Goal: Information Seeking & Learning: Learn about a topic

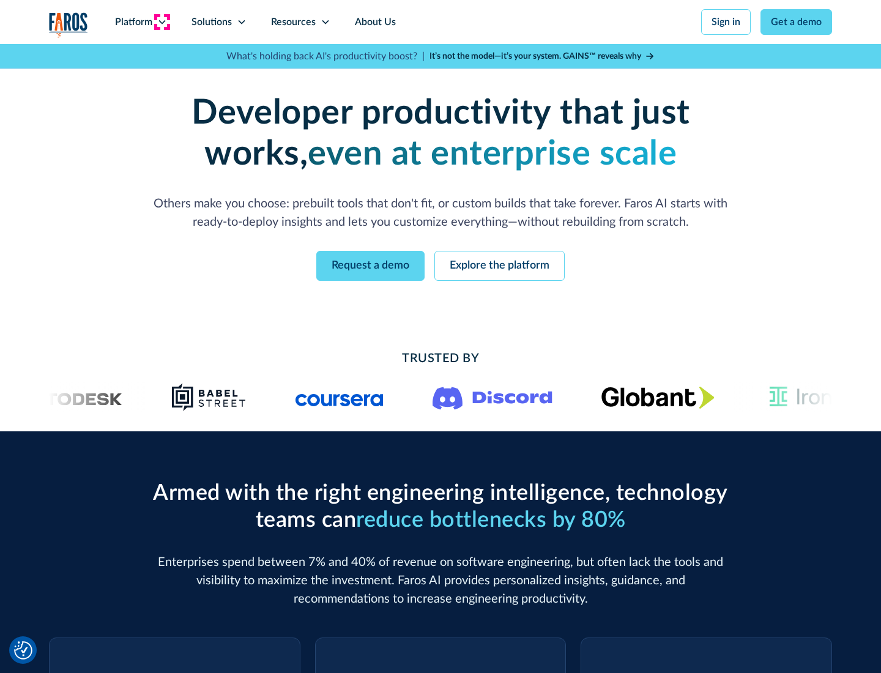
click at [161, 22] on icon at bounding box center [162, 22] width 10 height 10
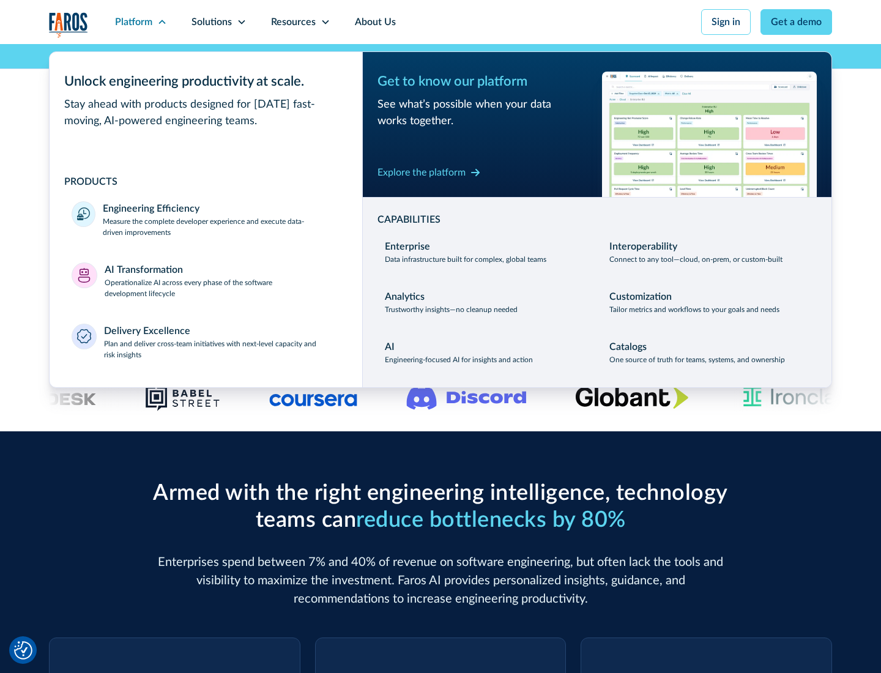
click at [221, 226] on p "Measure the complete developer experience and execute data-driven improvements" at bounding box center [221, 227] width 237 height 22
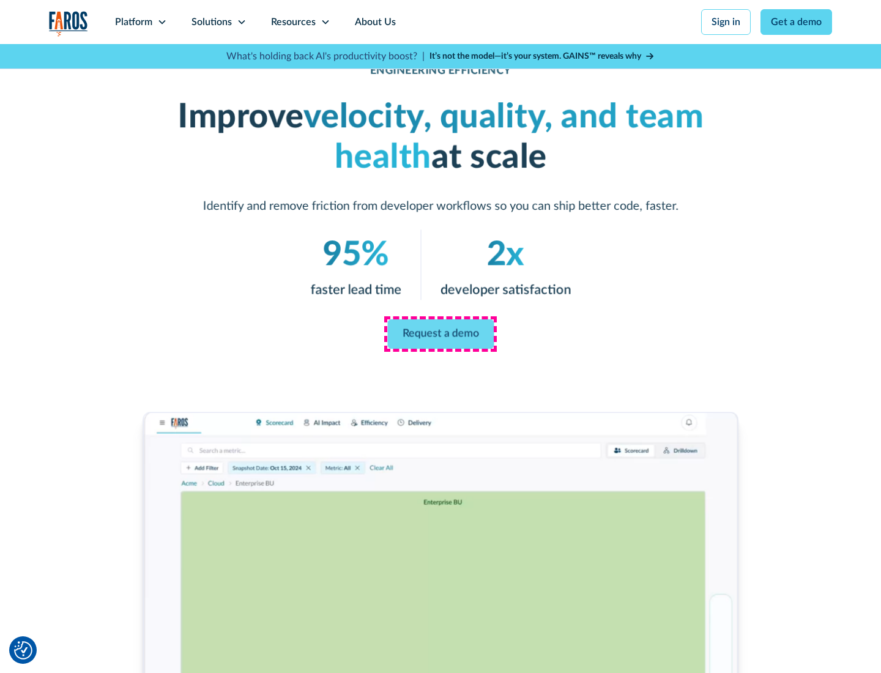
click at [440, 334] on link "Request a demo" at bounding box center [440, 333] width 106 height 29
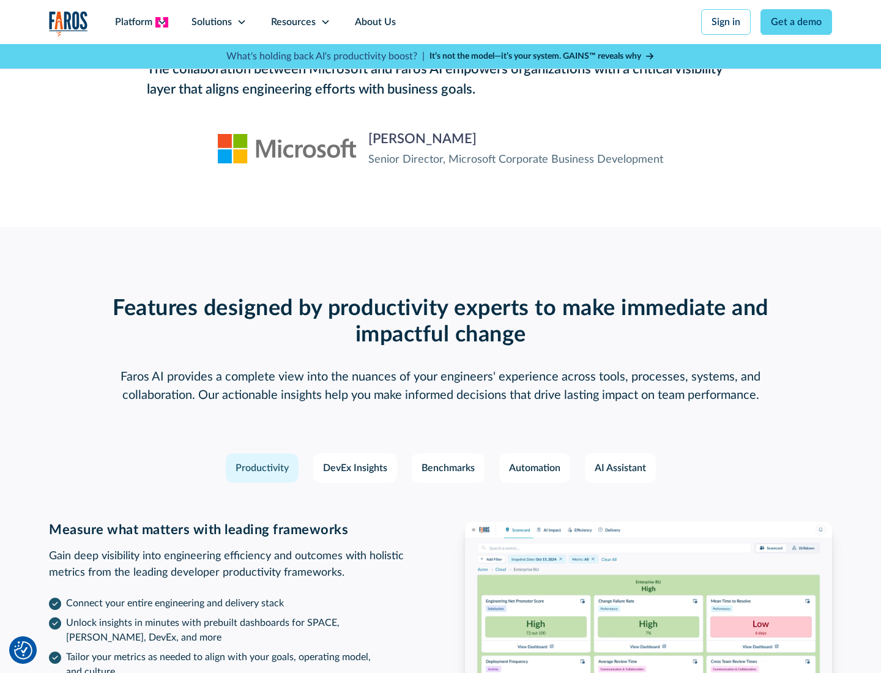
click at [161, 22] on icon at bounding box center [162, 22] width 10 height 10
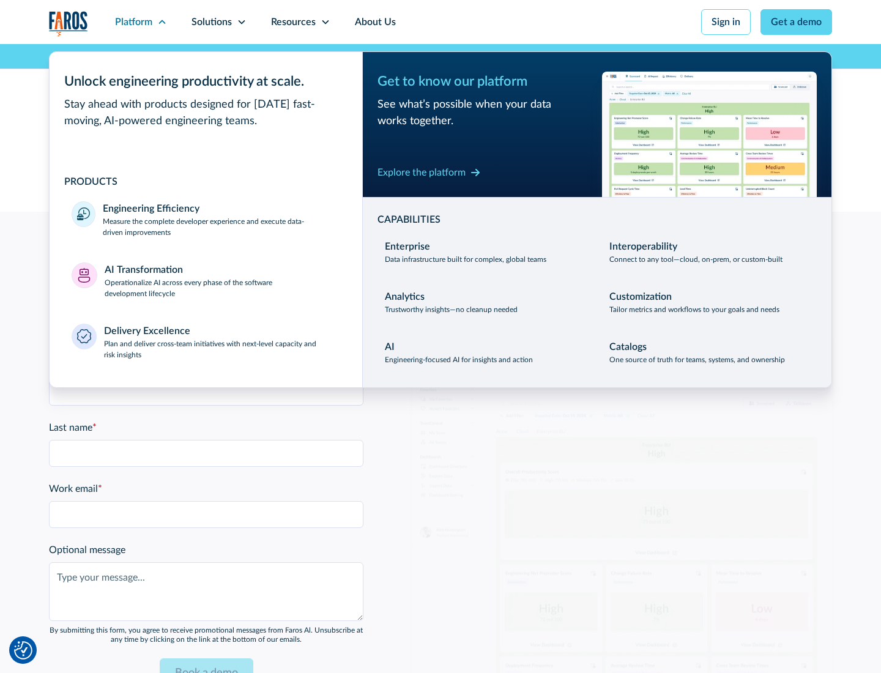
scroll to position [2683, 0]
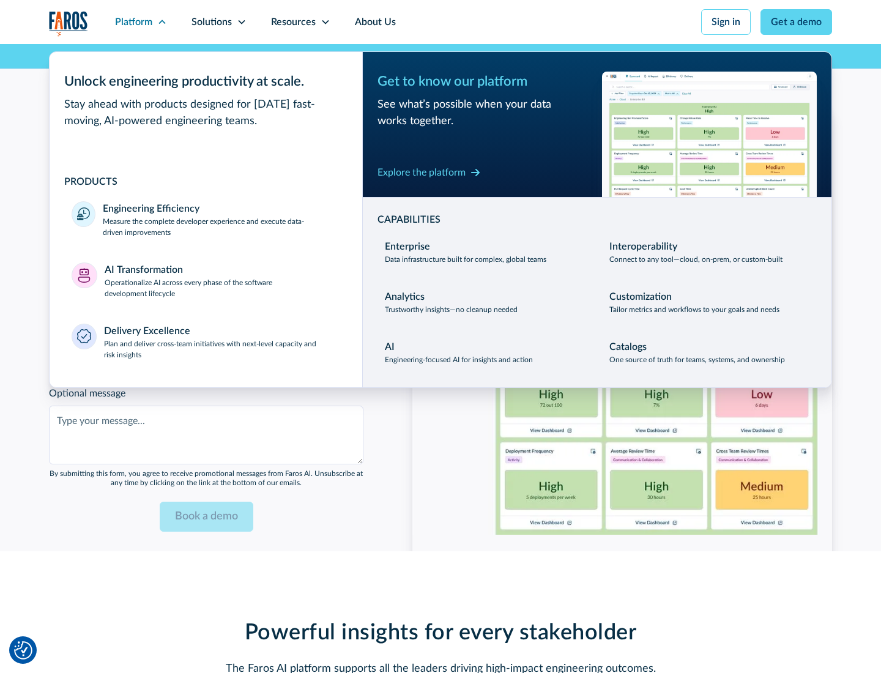
click at [222, 280] on p "Operationalize AI across every phase of the software development lifecycle" at bounding box center [223, 288] width 236 height 22
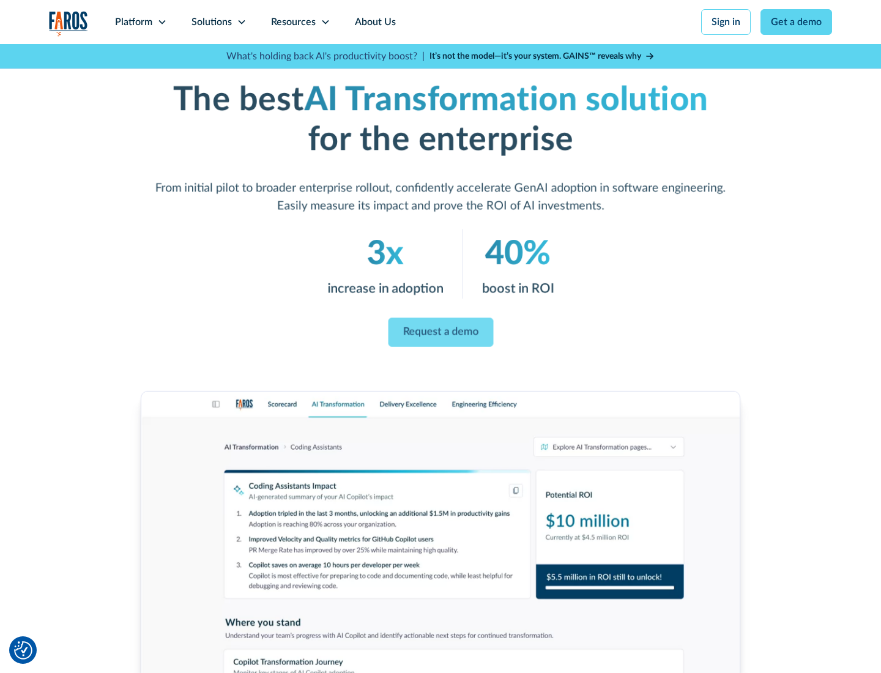
click at [440, 332] on link "Request a demo" at bounding box center [440, 332] width 105 height 29
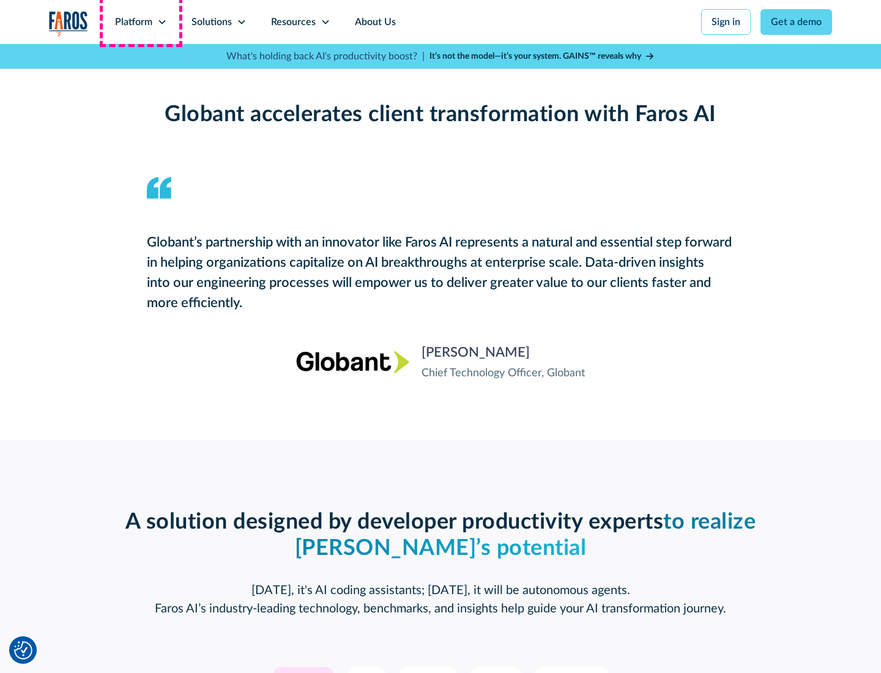
click at [141, 22] on div "Platform" at bounding box center [133, 22] width 37 height 15
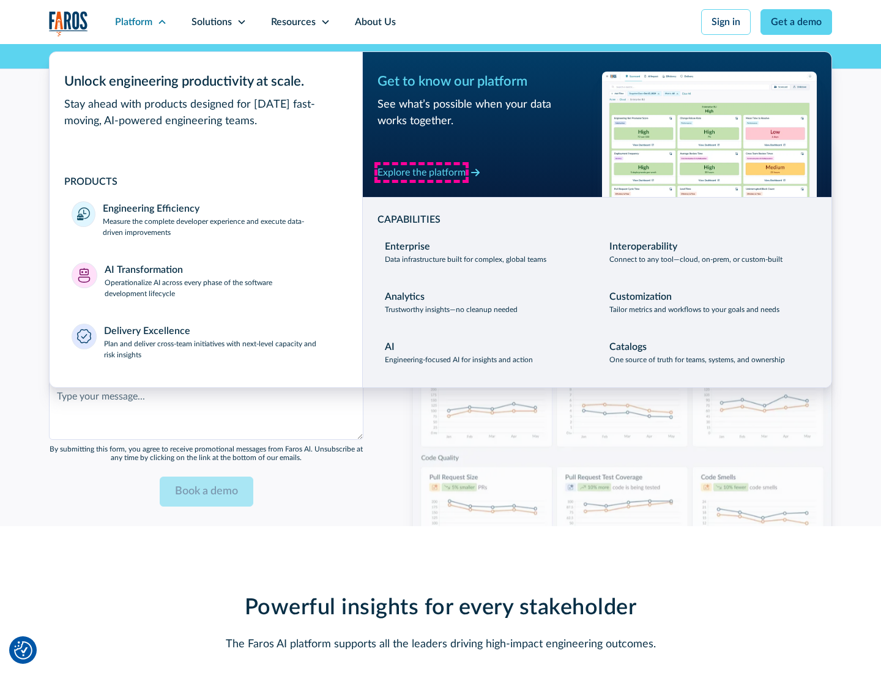
scroll to position [2978, 0]
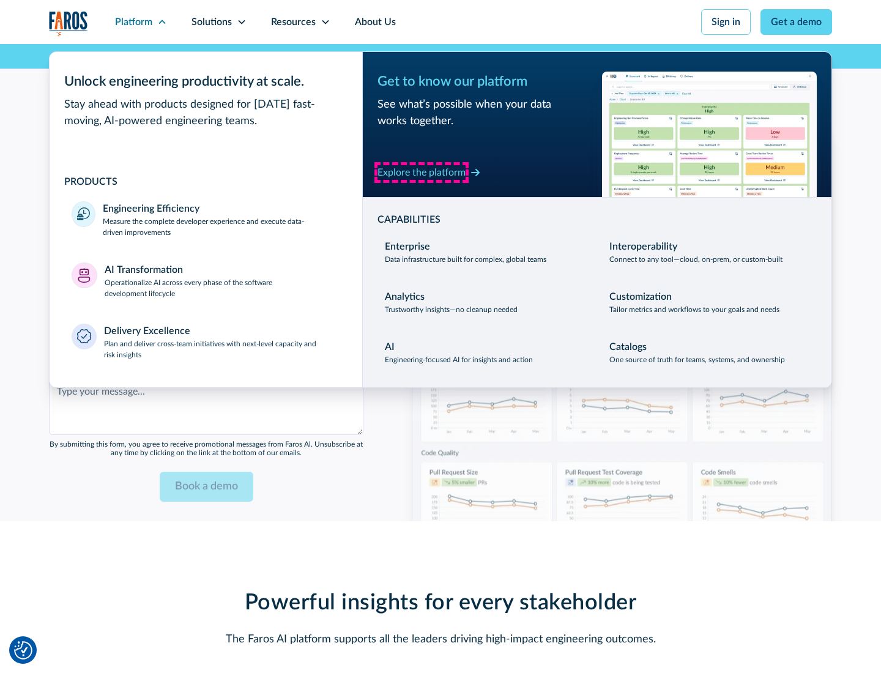
click at [421, 172] on div "Explore the platform" at bounding box center [421, 172] width 88 height 15
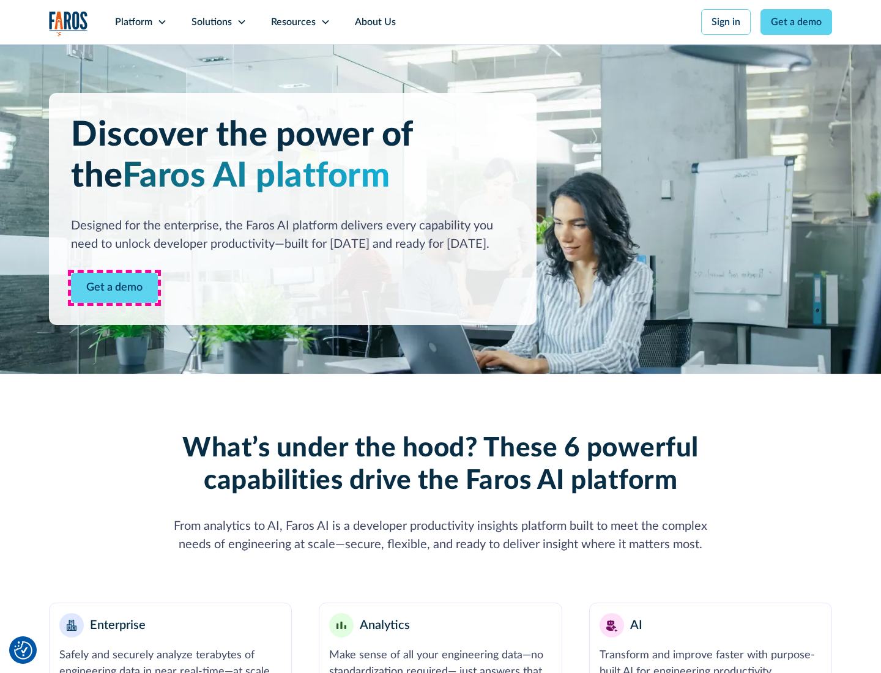
click at [114, 287] on link "Get a demo" at bounding box center [114, 288] width 87 height 30
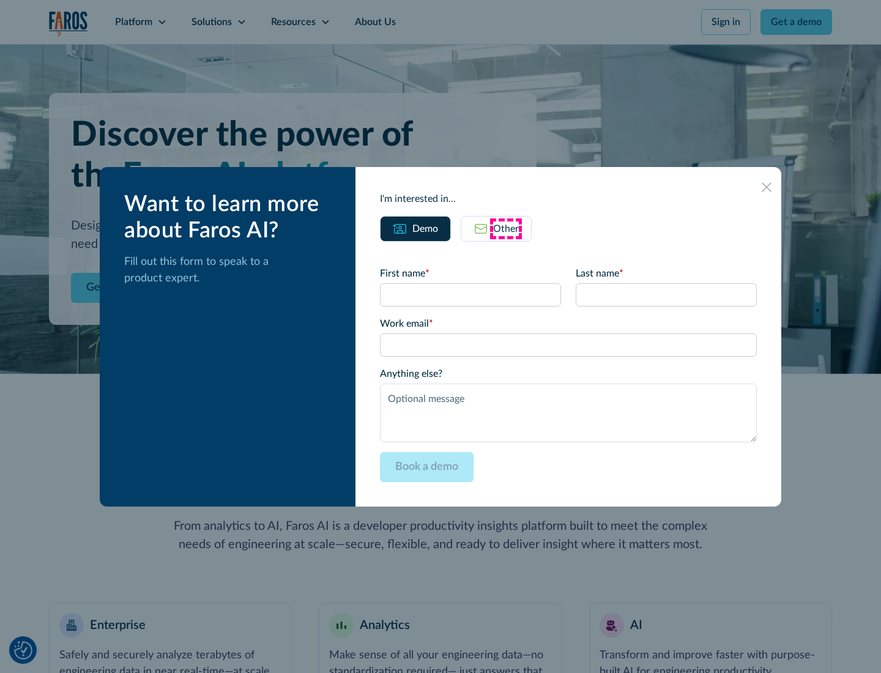
click at [506, 228] on div "Other" at bounding box center [506, 228] width 26 height 15
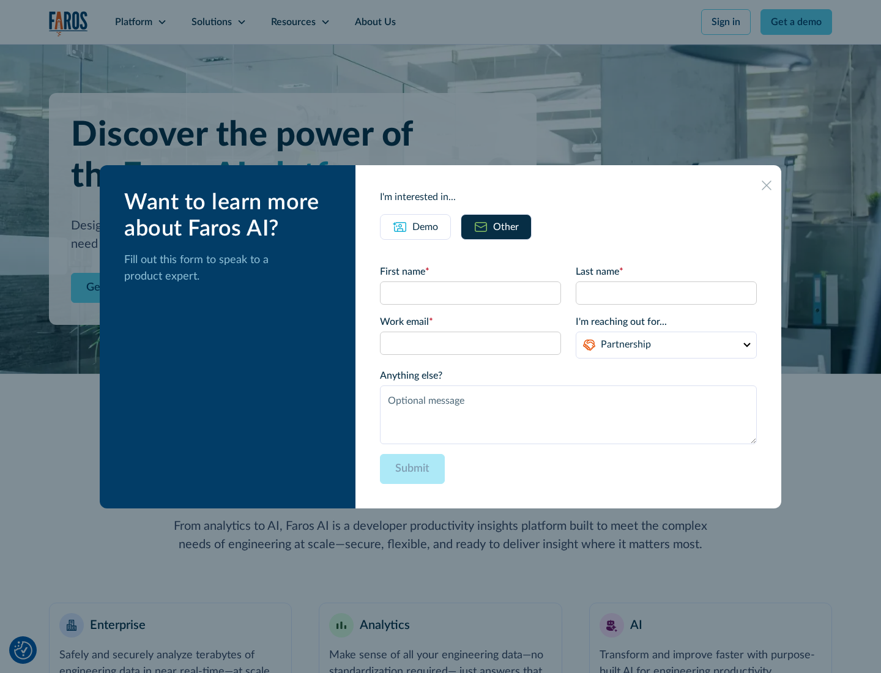
click at [425, 226] on div "Demo" at bounding box center [425, 227] width 26 height 15
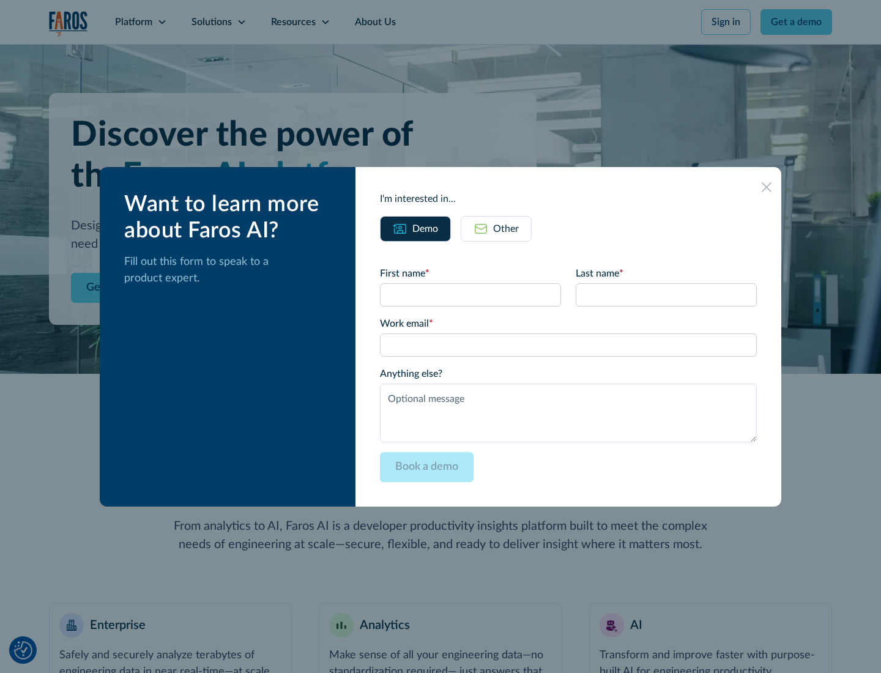
click at [766, 187] on icon at bounding box center [767, 187] width 10 height 10
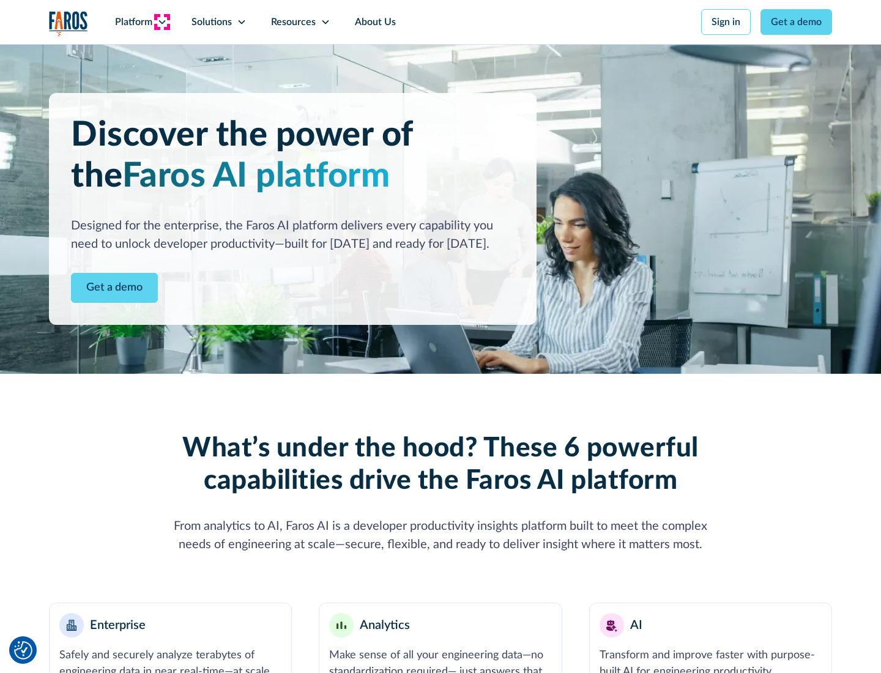
click at [161, 22] on icon at bounding box center [162, 22] width 10 height 10
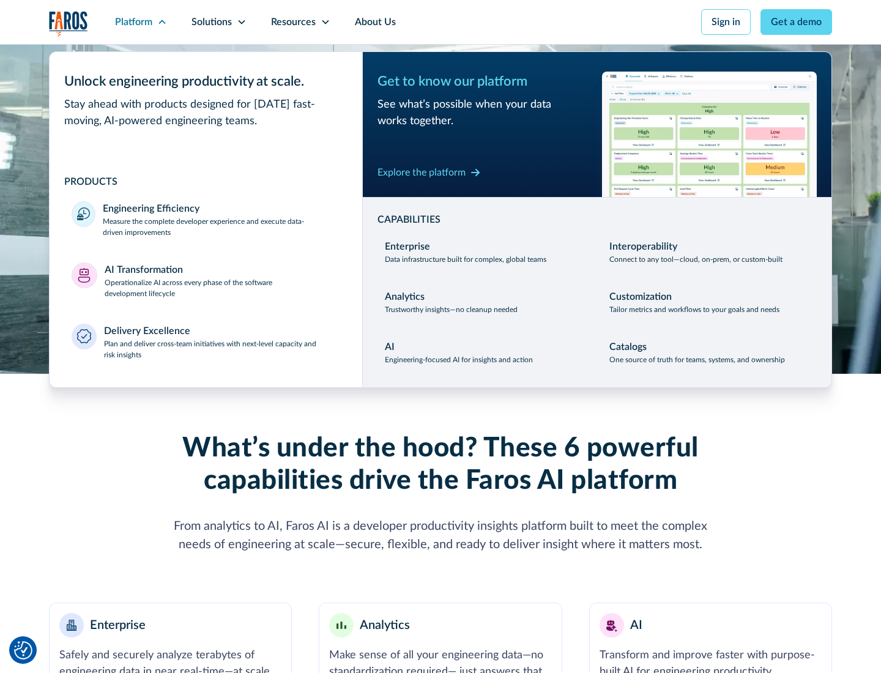
click at [221, 349] on p "Plan and deliver cross-team initiatives with next-level capacity and risk insig…" at bounding box center [222, 349] width 237 height 22
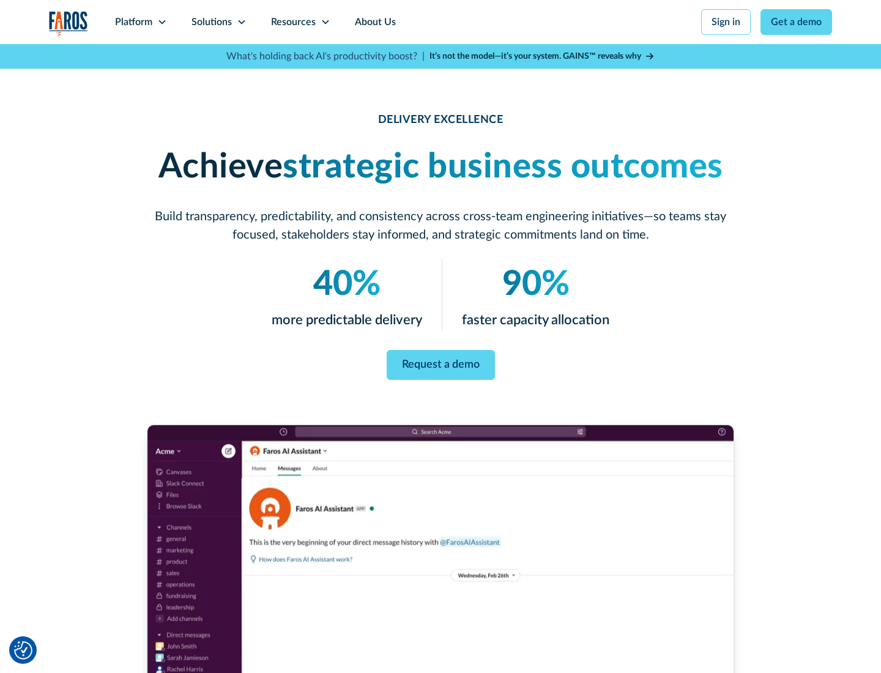
click at [241, 22] on icon at bounding box center [242, 22] width 10 height 10
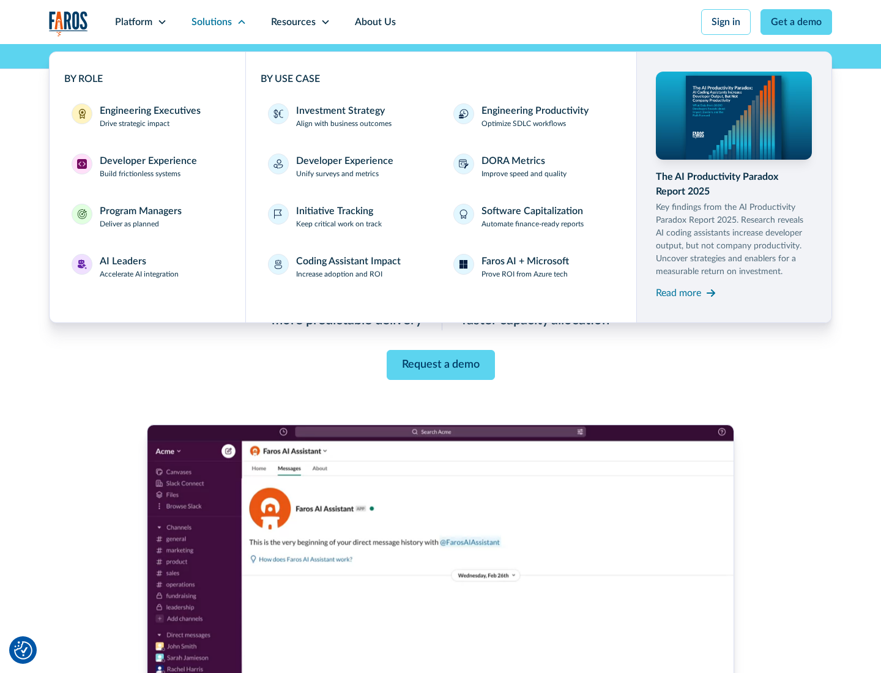
click at [147, 116] on div "Engineering Executives" at bounding box center [150, 110] width 101 height 15
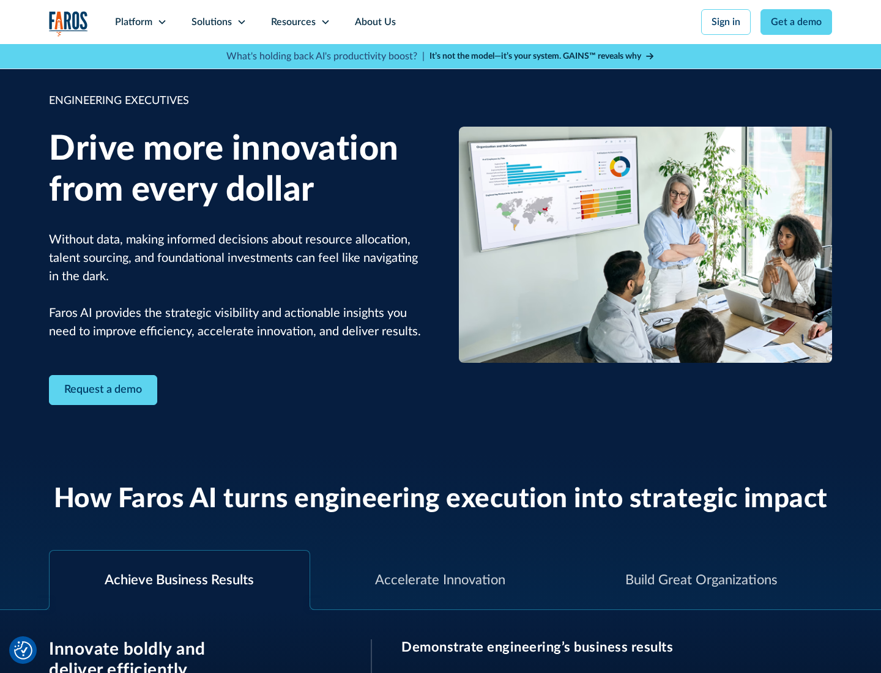
click at [241, 22] on icon at bounding box center [242, 22] width 10 height 10
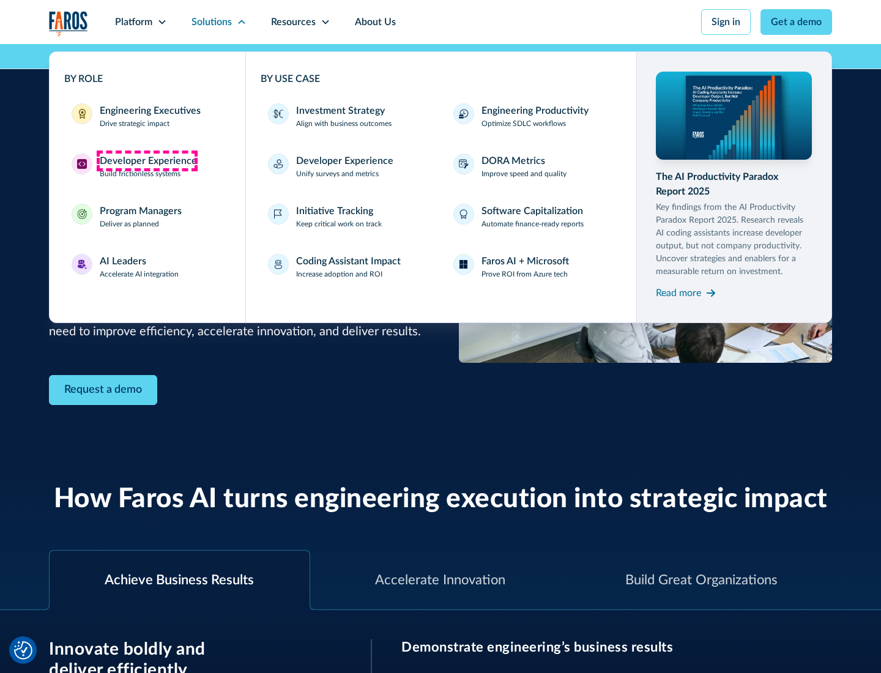
click at [147, 161] on div "Developer Experience" at bounding box center [148, 161] width 97 height 15
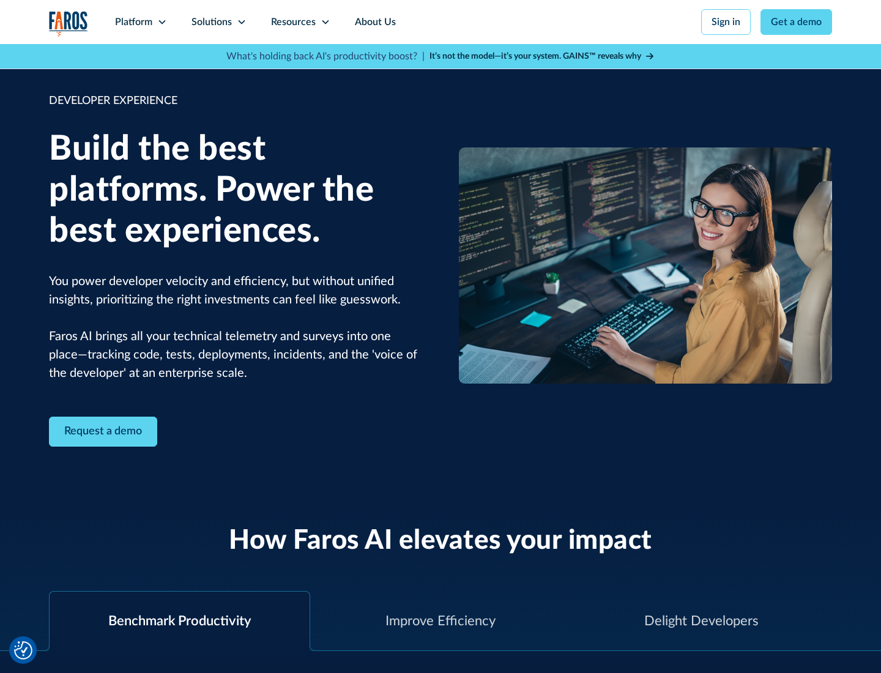
click at [218, 22] on div "Solutions" at bounding box center [211, 22] width 40 height 15
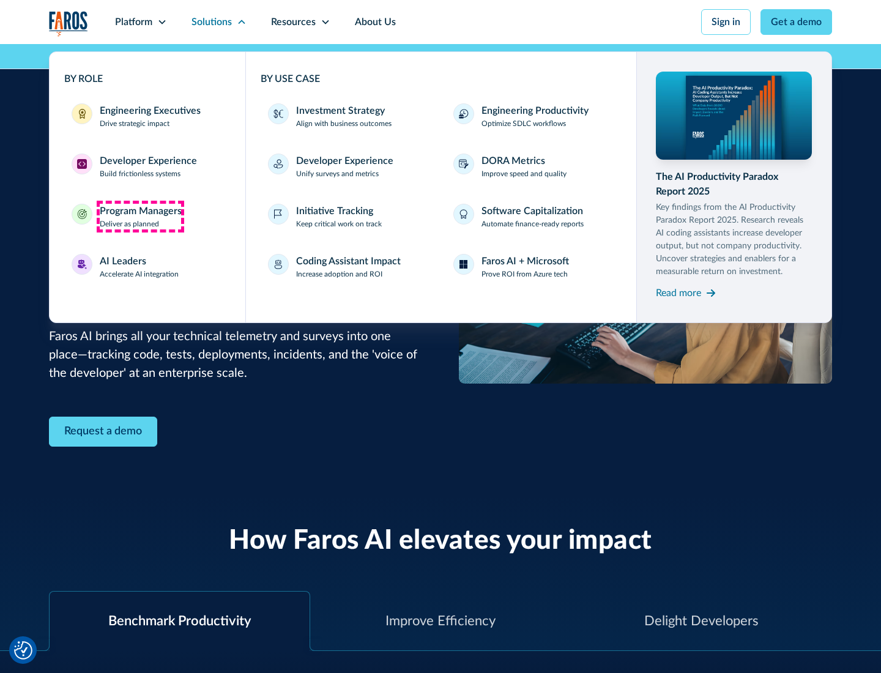
click at [140, 217] on div "Program Managers" at bounding box center [141, 211] width 82 height 15
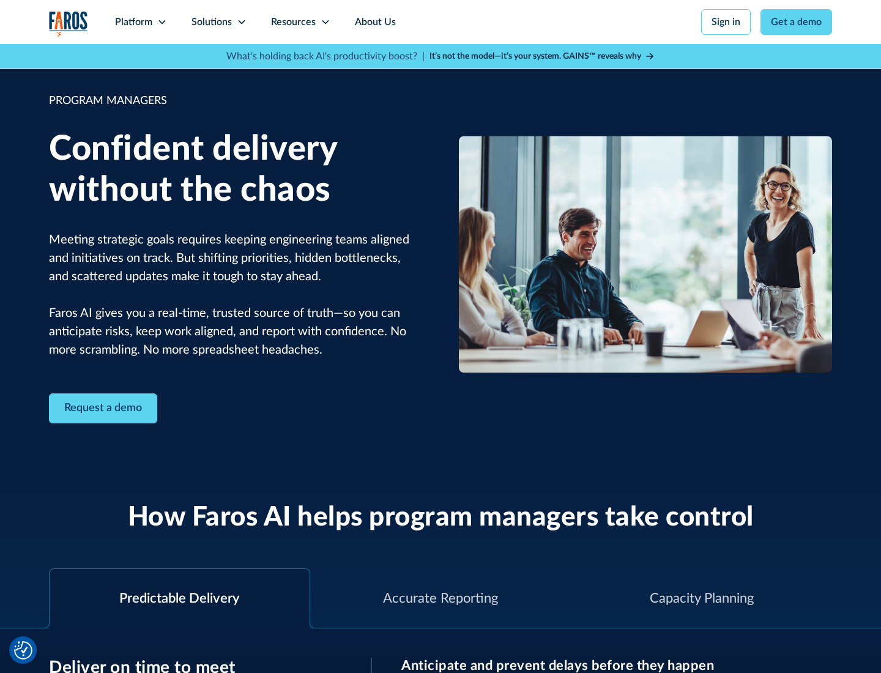
click at [241, 22] on icon at bounding box center [242, 22] width 10 height 10
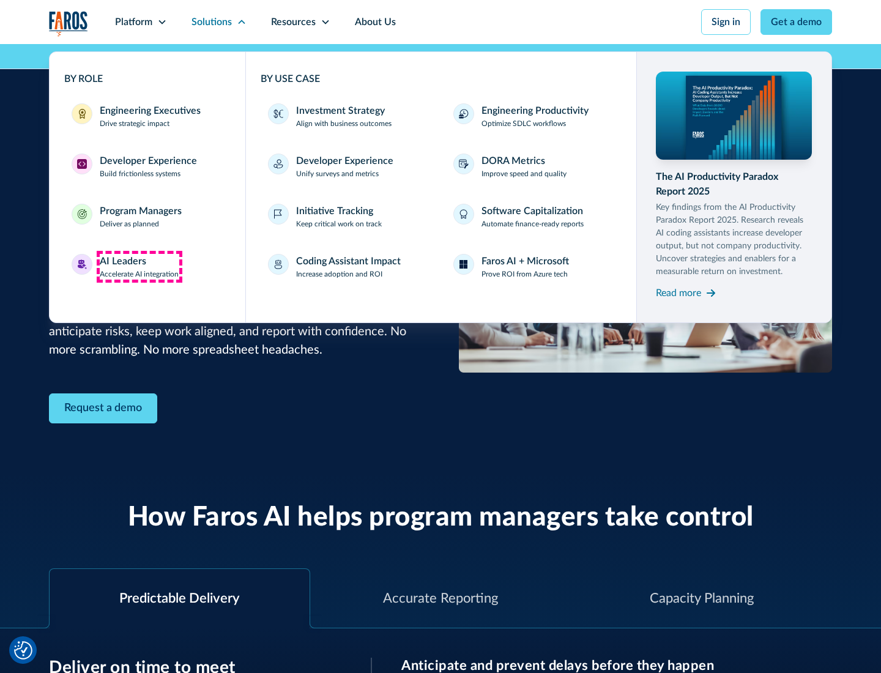
click at [139, 267] on div "AI Leaders" at bounding box center [123, 261] width 46 height 15
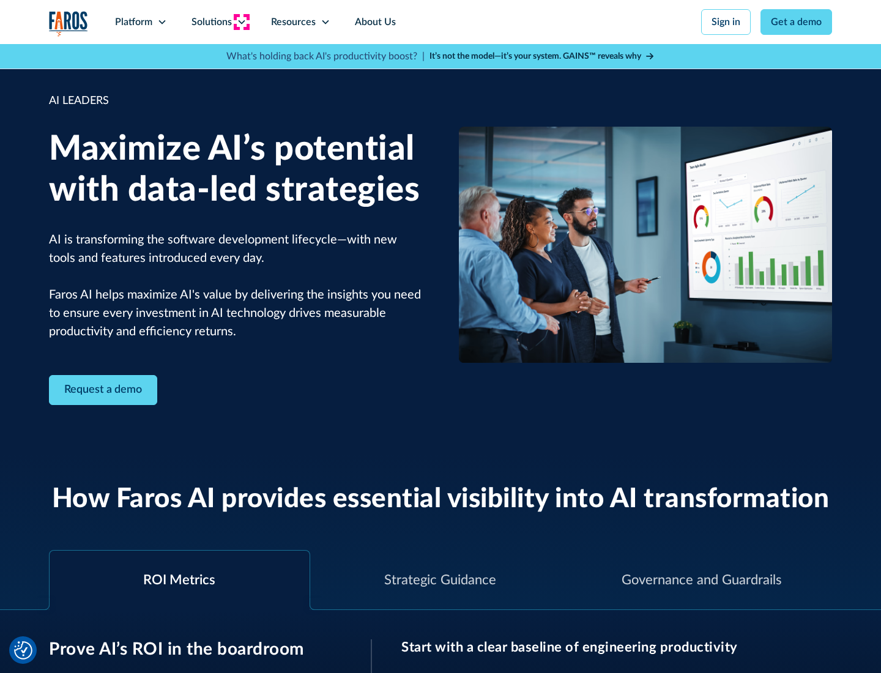
click at [241, 22] on icon at bounding box center [242, 22] width 10 height 10
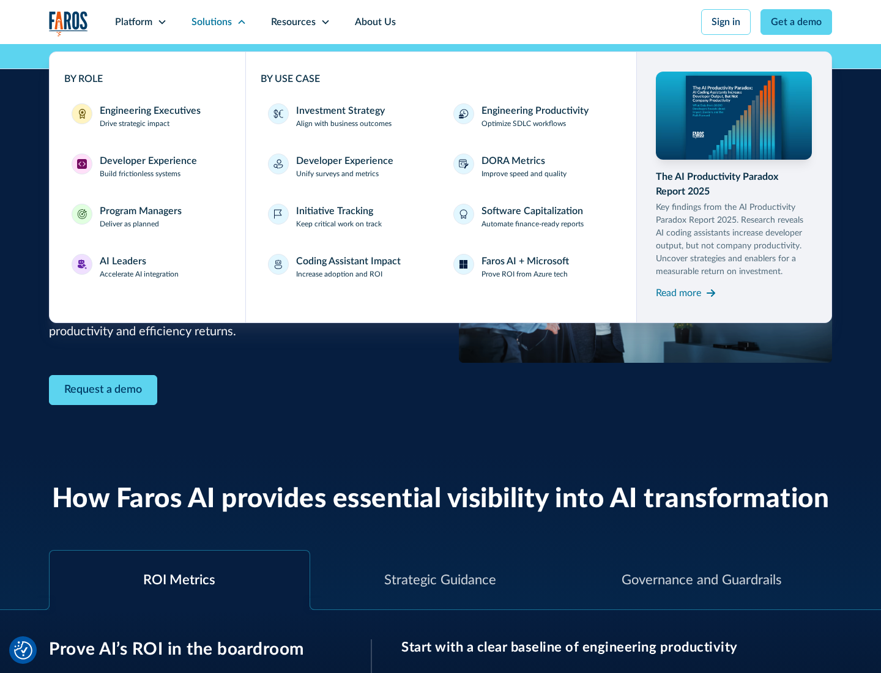
click at [339, 111] on div "Investment Strategy" at bounding box center [340, 110] width 89 height 15
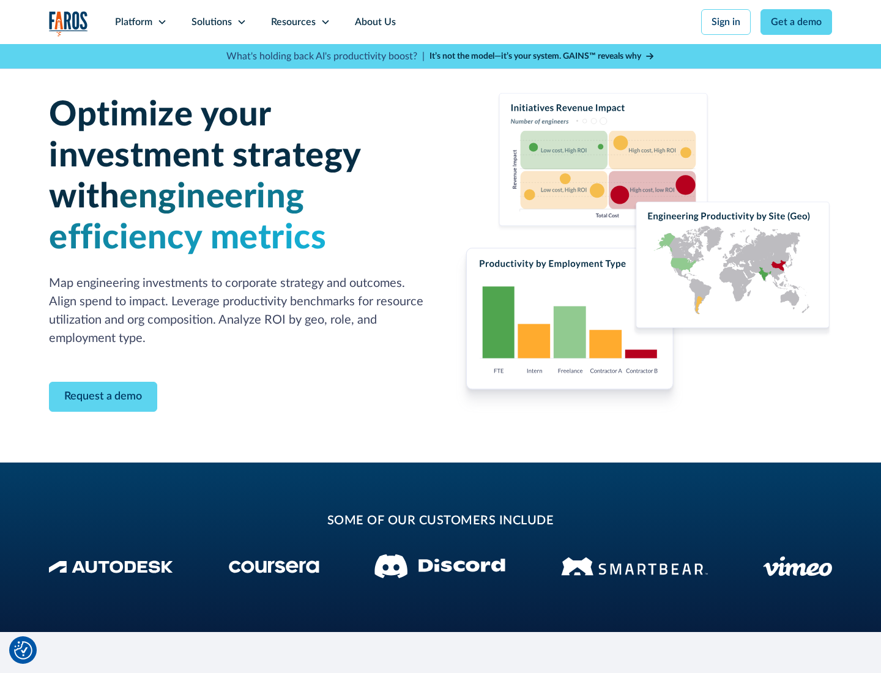
click at [241, 22] on icon at bounding box center [242, 22] width 10 height 10
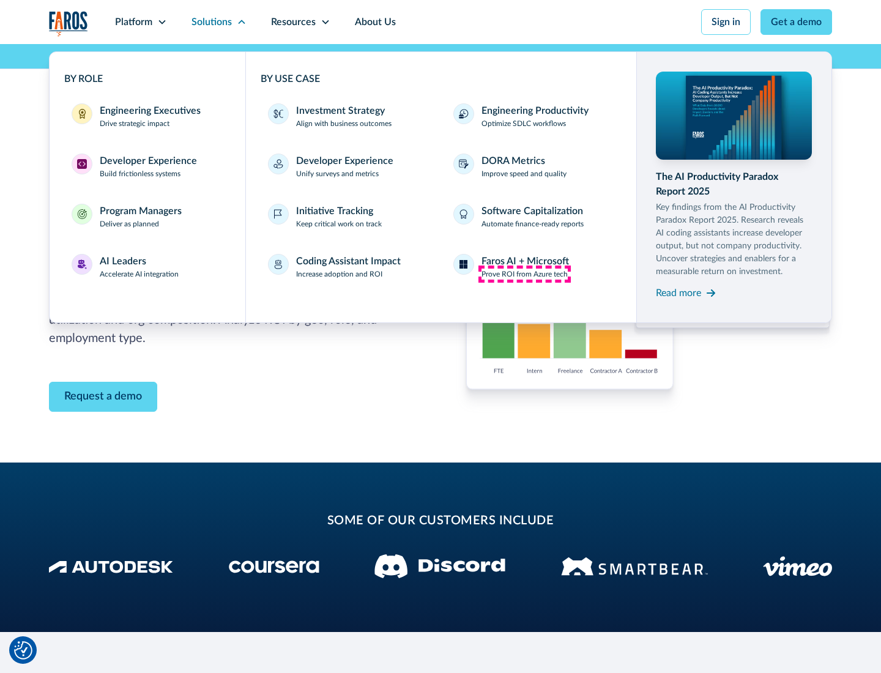
click at [524, 274] on p "Prove ROI from Azure tech" at bounding box center [524, 274] width 86 height 11
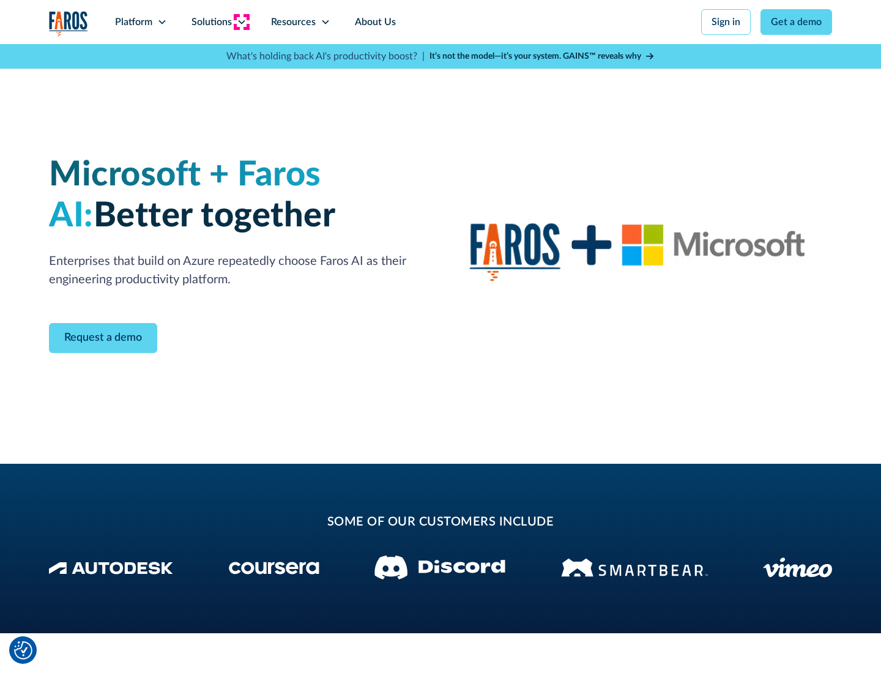
click at [241, 22] on icon at bounding box center [242, 22] width 10 height 10
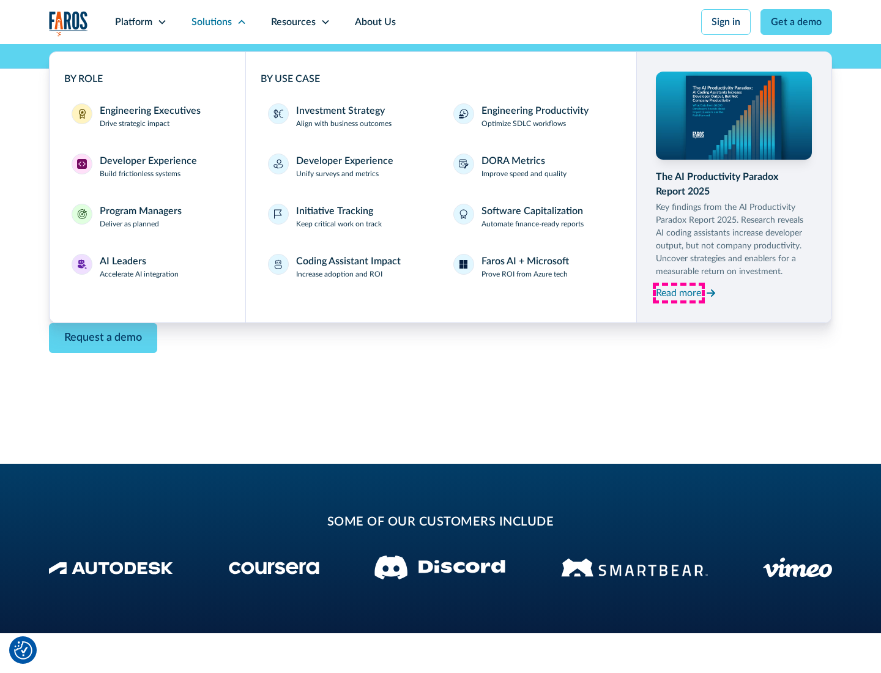
click at [678, 292] on div "Read more" at bounding box center [678, 293] width 45 height 15
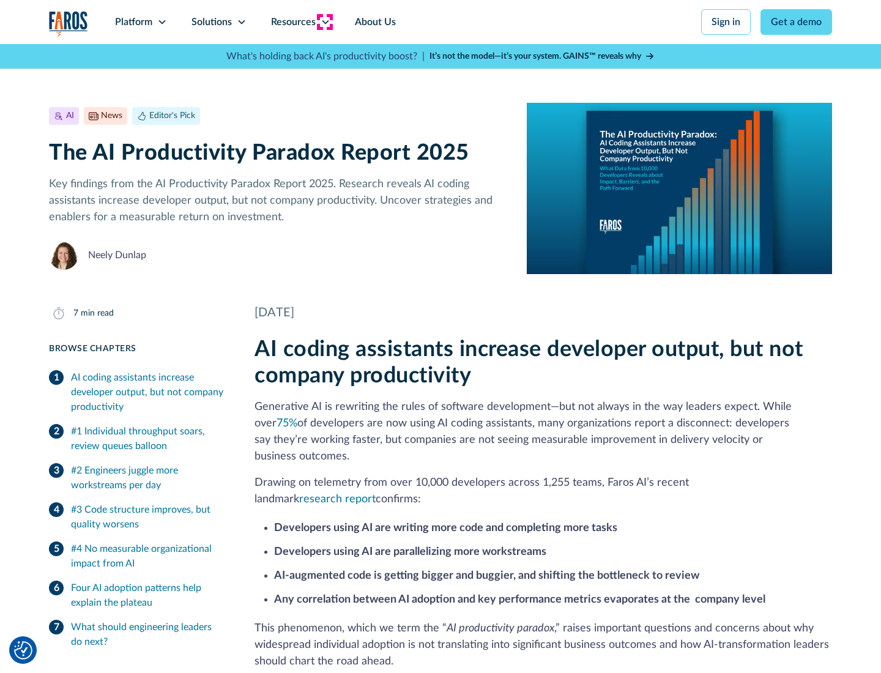
click at [324, 22] on icon at bounding box center [326, 22] width 10 height 10
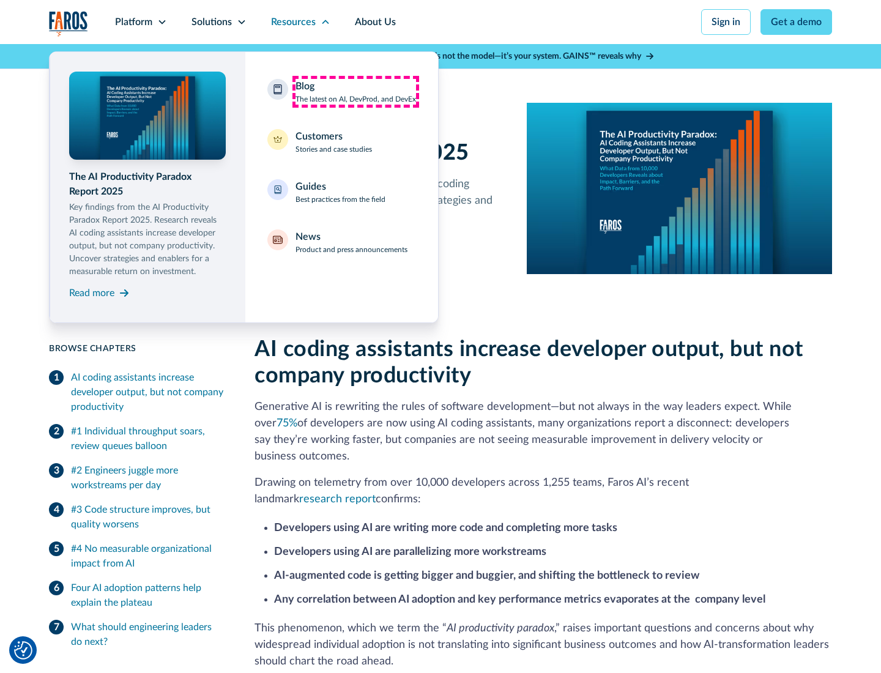
click at [355, 92] on div "Blog The latest on AI, DevProd, and DevEx" at bounding box center [355, 92] width 120 height 26
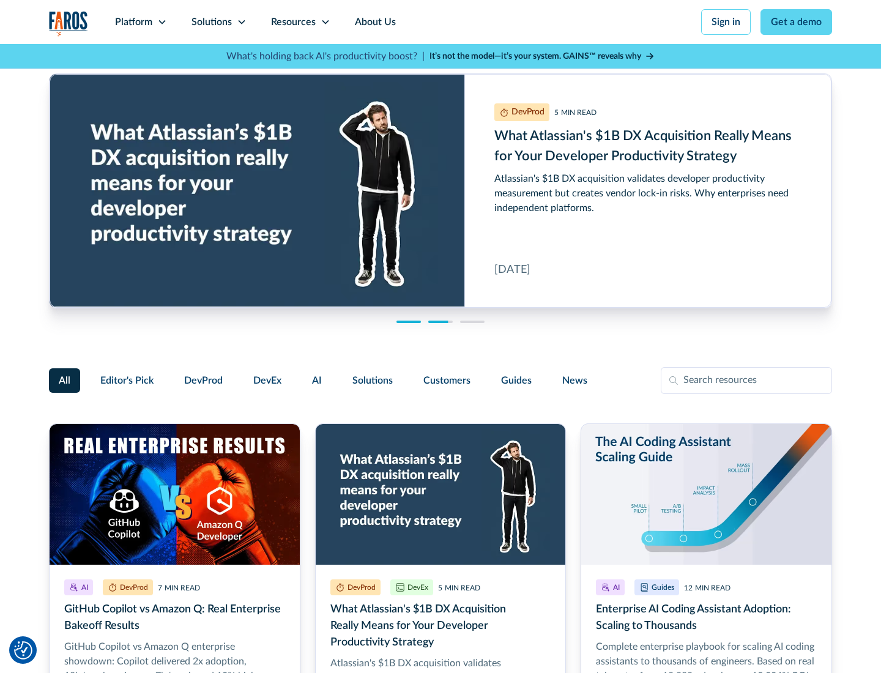
click at [796, 22] on link "Get a demo" at bounding box center [796, 22] width 72 height 26
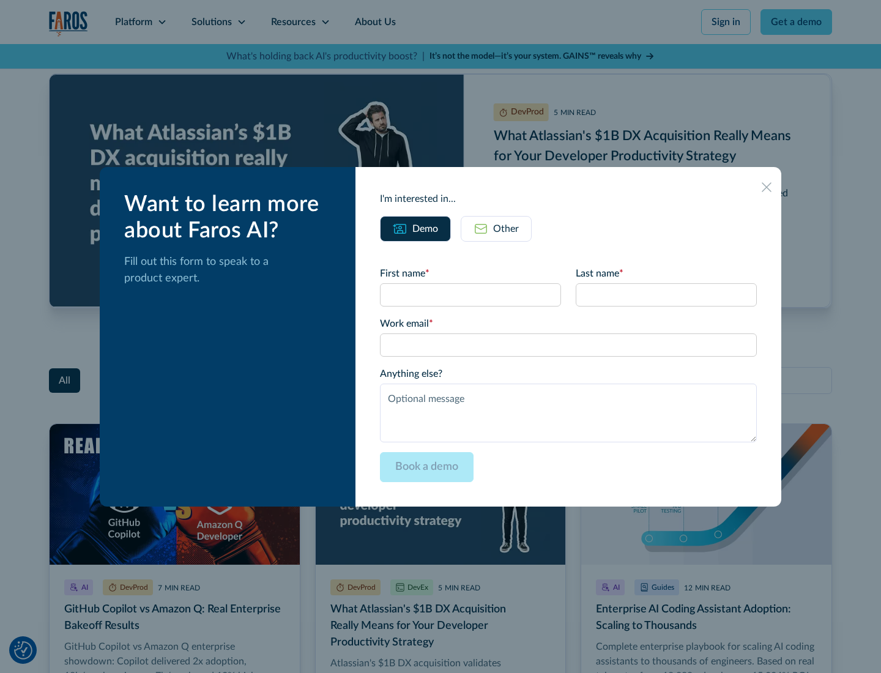
click at [496, 228] on div "Other" at bounding box center [506, 228] width 26 height 15
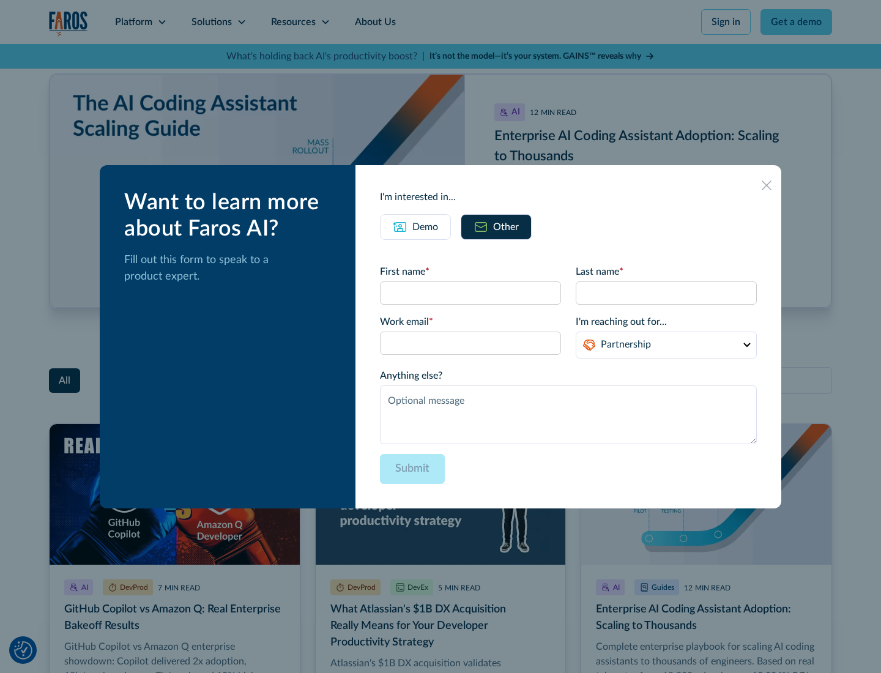
click at [766, 185] on icon at bounding box center [767, 185] width 10 height 10
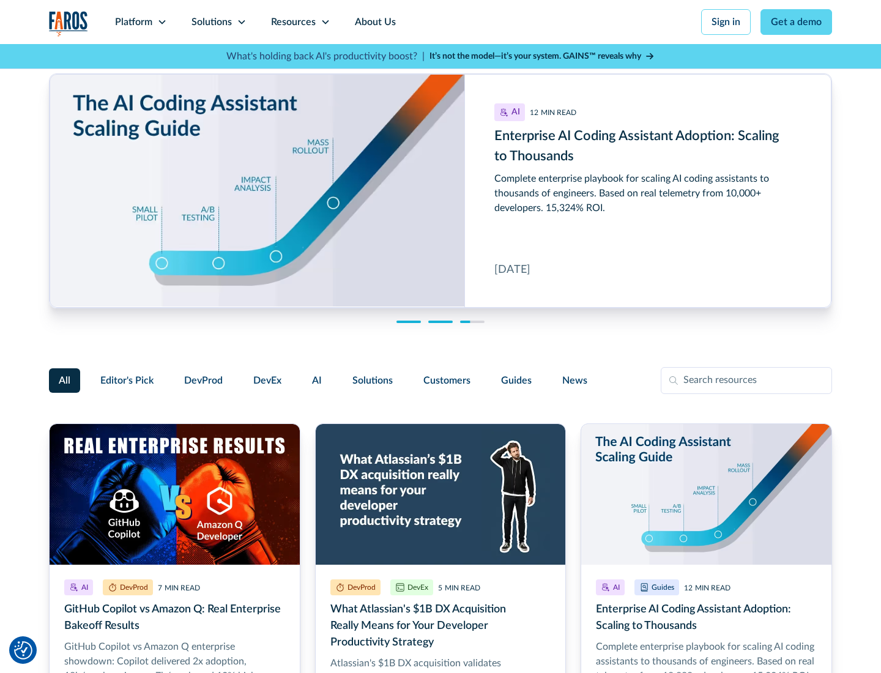
click at [374, 22] on link "About Us" at bounding box center [375, 22] width 65 height 44
